Goal: Task Accomplishment & Management: Manage account settings

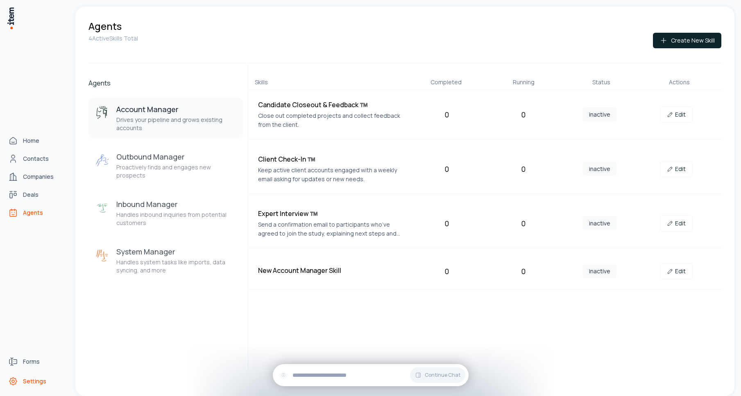
click at [47, 381] on link "Settings" at bounding box center [36, 381] width 62 height 16
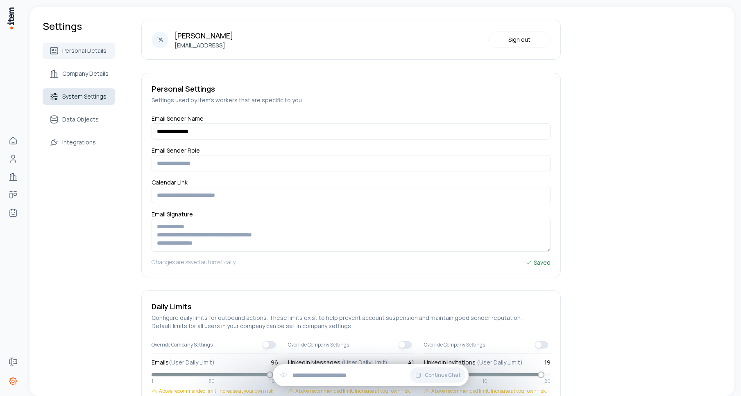
click at [86, 98] on span "System Settings" at bounding box center [84, 97] width 44 height 8
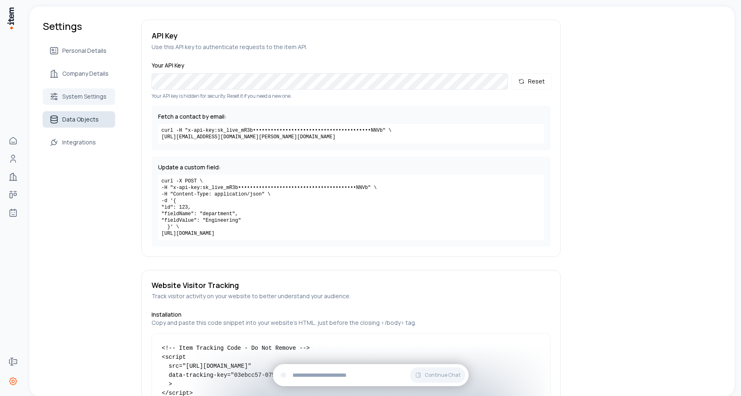
click at [85, 125] on link "Data Objects" at bounding box center [79, 119] width 72 height 16
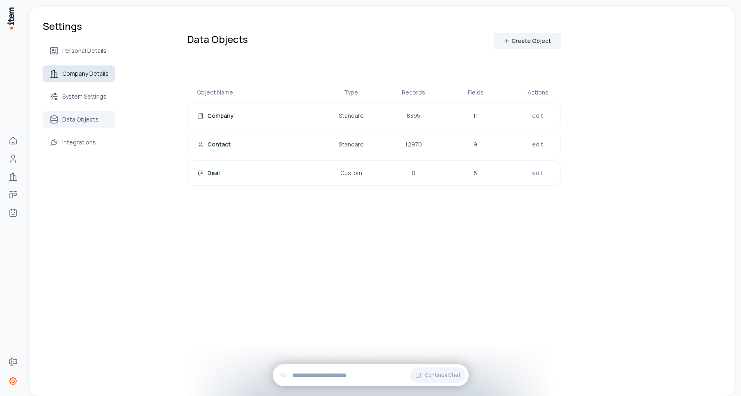
click at [86, 75] on span "Company Details" at bounding box center [85, 74] width 46 height 8
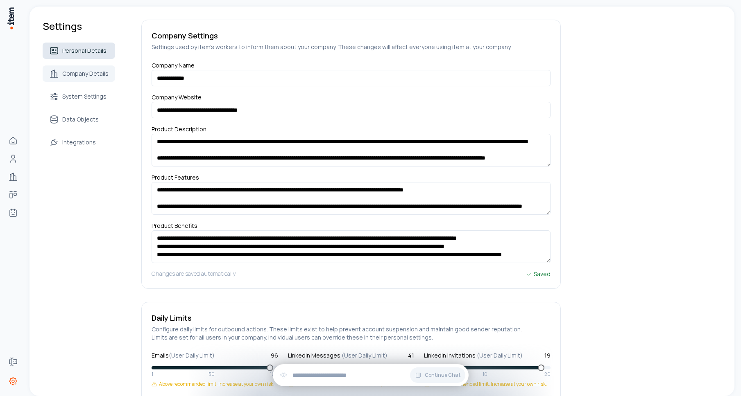
click at [84, 47] on span "Personal Details" at bounding box center [84, 51] width 44 height 8
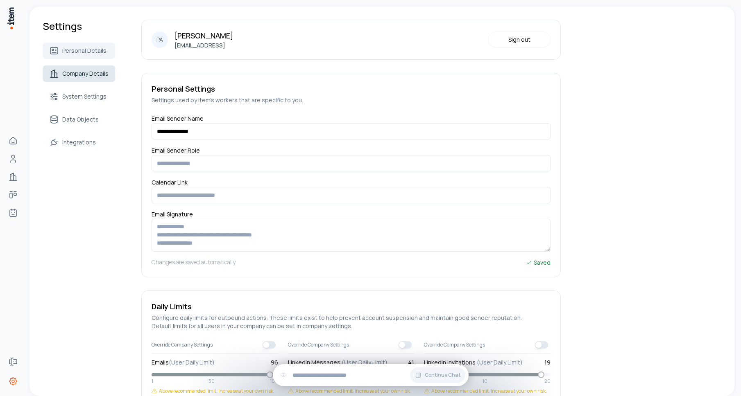
click at [98, 72] on span "Company Details" at bounding box center [85, 74] width 46 height 8
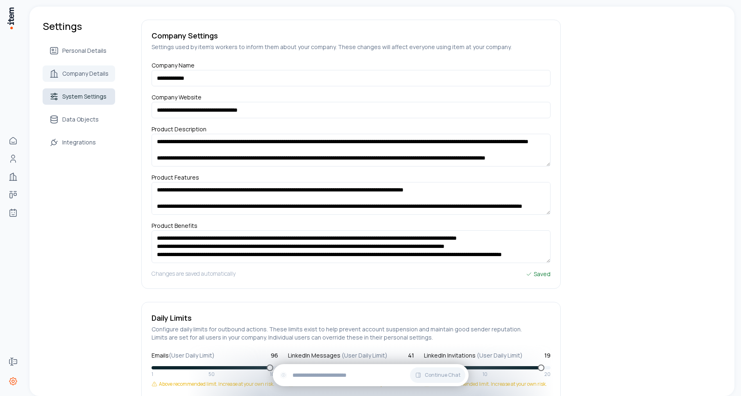
click at [77, 97] on span "System Settings" at bounding box center [84, 97] width 44 height 8
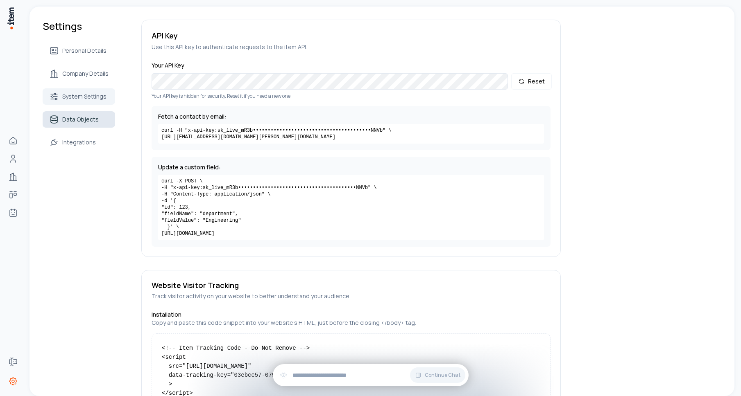
click at [77, 122] on span "Data Objects" at bounding box center [80, 119] width 36 height 8
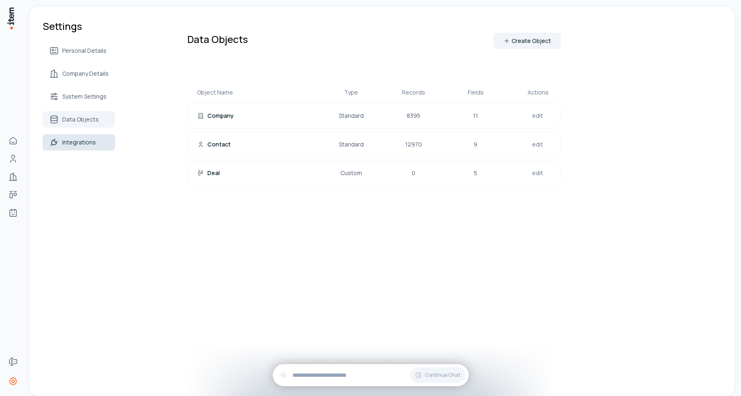
click at [77, 145] on span "Integrations" at bounding box center [79, 142] width 34 height 8
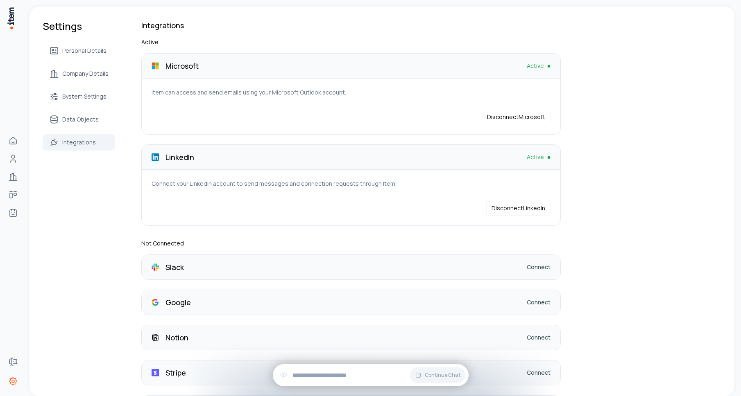
click at [79, 271] on div "Settings Personal Details Company Details System Settings Data Objects Integrat…" at bounding box center [381, 234] width 705 height 454
click at [540, 299] on link "Connect" at bounding box center [538, 302] width 24 height 8
click at [532, 298] on link "Connect" at bounding box center [538, 302] width 24 height 8
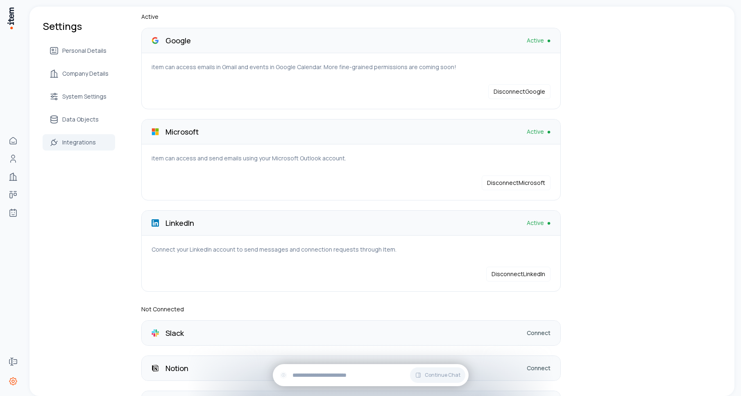
scroll to position [27, 0]
click at [520, 183] on button "Disconnect Microsoft" at bounding box center [515, 181] width 69 height 15
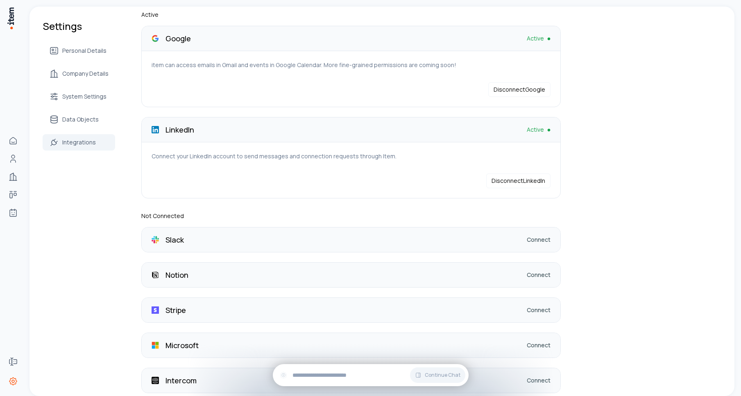
scroll to position [0, 0]
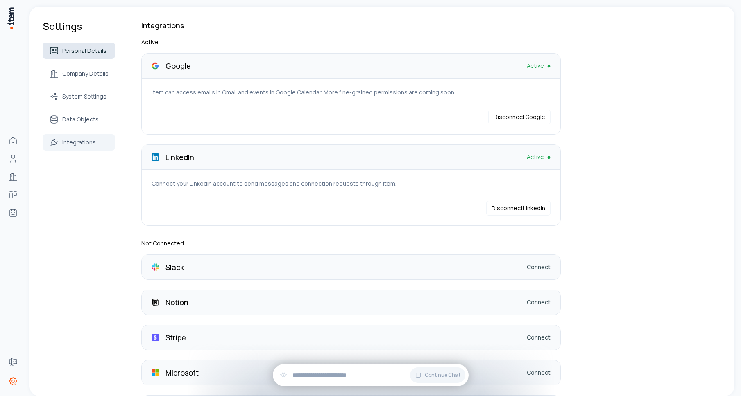
click at [78, 48] on span "Personal Details" at bounding box center [84, 51] width 44 height 8
